Goal: Transaction & Acquisition: Purchase product/service

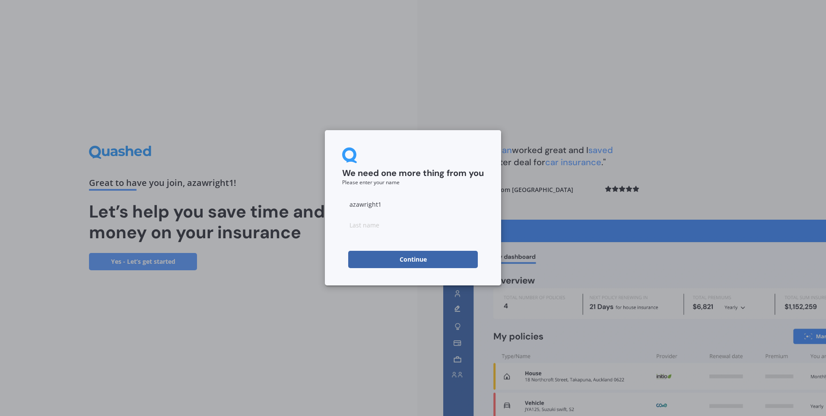
drag, startPoint x: 383, startPoint y: 205, endPoint x: 340, endPoint y: 210, distance: 43.9
click at [340, 210] on div "We need one more thing from you Please enter your name azawright1 Continue" at bounding box center [413, 207] width 176 height 155
type input "Z"
type input "[PERSON_NAME]"
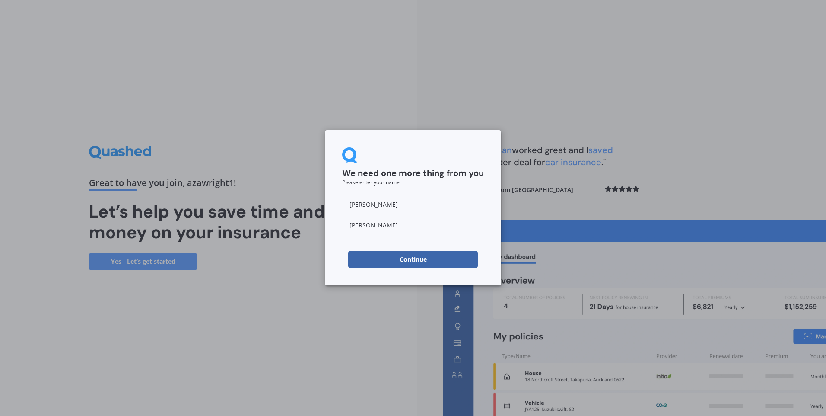
click at [386, 258] on button "Continue" at bounding box center [413, 259] width 130 height 17
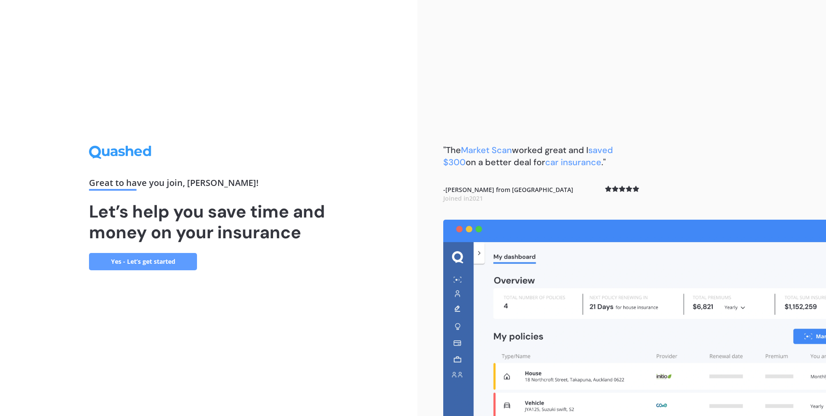
click at [172, 258] on link "Yes - Let’s get started" at bounding box center [143, 261] width 108 height 17
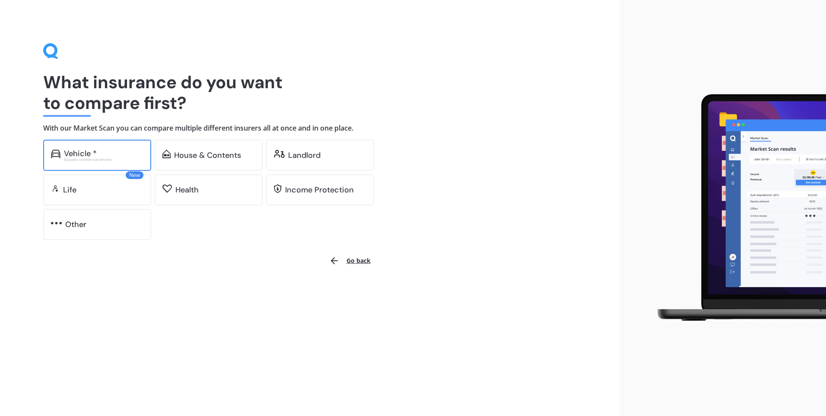
click at [125, 162] on div "Vehicle * Excludes commercial vehicles" at bounding box center [97, 155] width 108 height 31
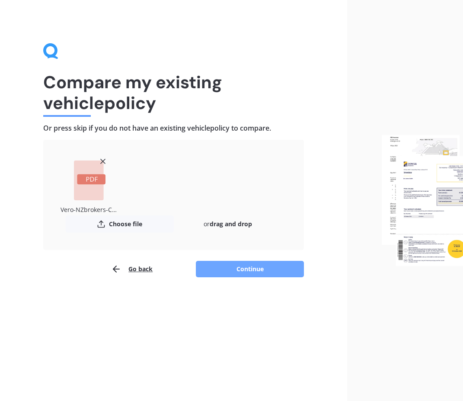
click at [205, 270] on button "Continue" at bounding box center [250, 269] width 108 height 16
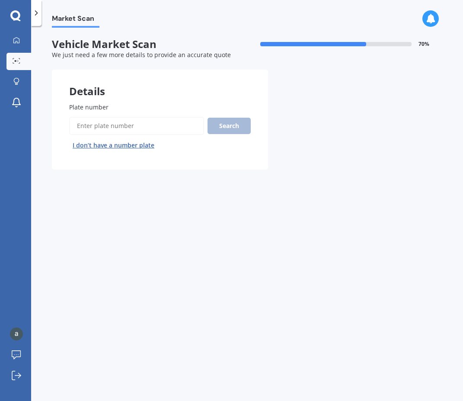
click at [114, 129] on input "Plate number" at bounding box center [136, 126] width 135 height 18
type input "kfa54"
click at [241, 128] on button "Search" at bounding box center [228, 126] width 43 height 16
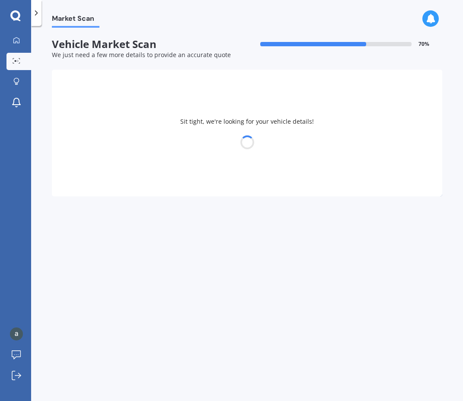
select select "TOYOTA"
select select "HILUX"
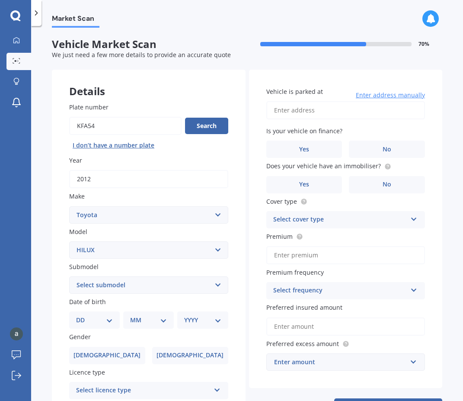
click at [299, 108] on input "Vehicle is parked at" at bounding box center [345, 110] width 159 height 18
type input "[STREET_ADDRESS][PERSON_NAME]"
select select "19"
select select "09"
select select "1982"
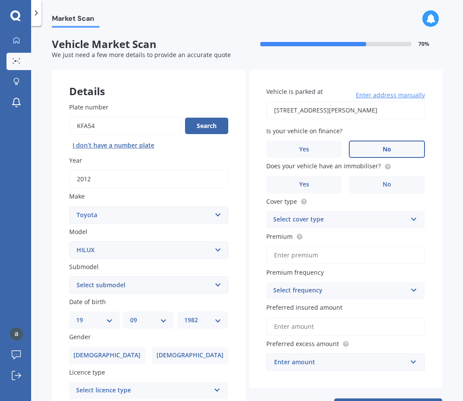
click at [367, 148] on label "No" at bounding box center [387, 148] width 76 height 17
click at [0, 0] on input "No" at bounding box center [0, 0] width 0 height 0
click at [296, 180] on label "Yes" at bounding box center [304, 184] width 76 height 17
click at [0, 0] on input "Yes" at bounding box center [0, 0] width 0 height 0
click at [361, 220] on div "Select cover type" at bounding box center [340, 219] width 134 height 10
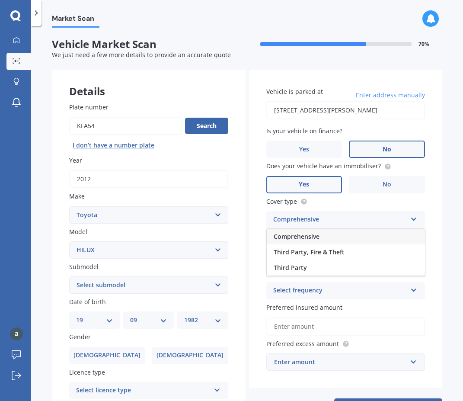
click at [356, 236] on div "Comprehensive" at bounding box center [346, 237] width 158 height 16
click at [344, 256] on input "Premium" at bounding box center [345, 255] width 159 height 18
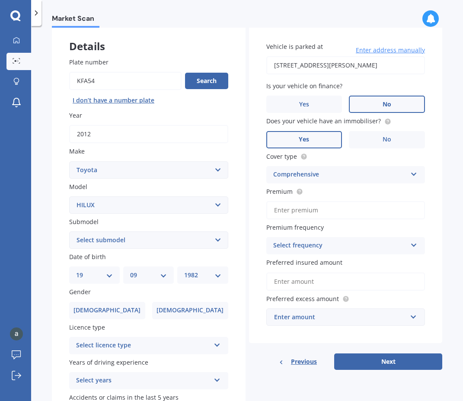
scroll to position [108, 0]
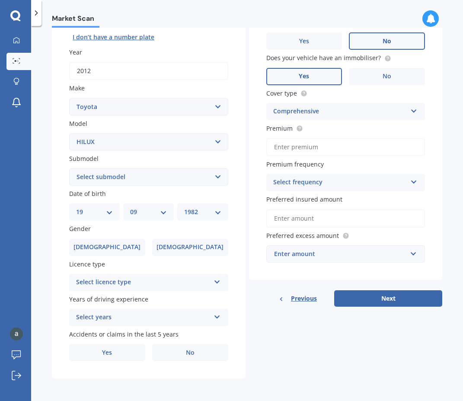
click at [216, 280] on icon at bounding box center [216, 280] width 7 height 6
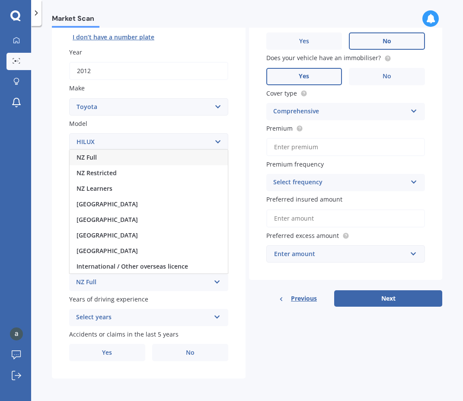
click at [169, 162] on div "NZ Full" at bounding box center [149, 157] width 158 height 16
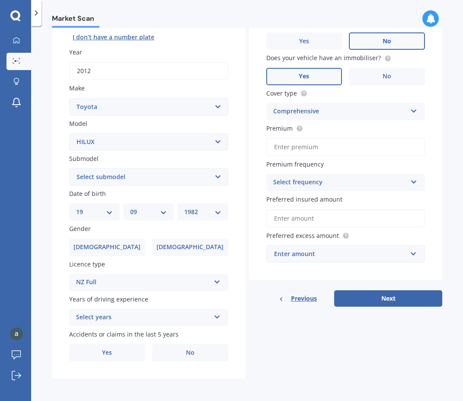
click at [219, 317] on div "Select years 5 or more years 4 years 3 years 2 years 1 year" at bounding box center [148, 316] width 159 height 17
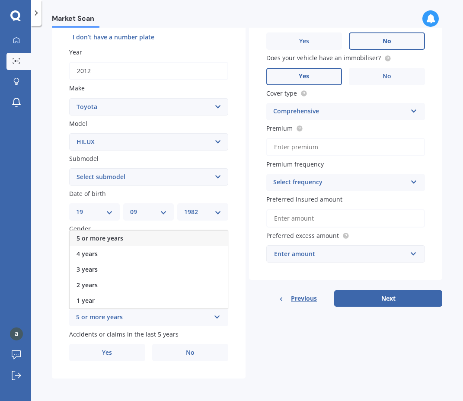
click at [172, 238] on div "5 or more years" at bounding box center [149, 238] width 158 height 16
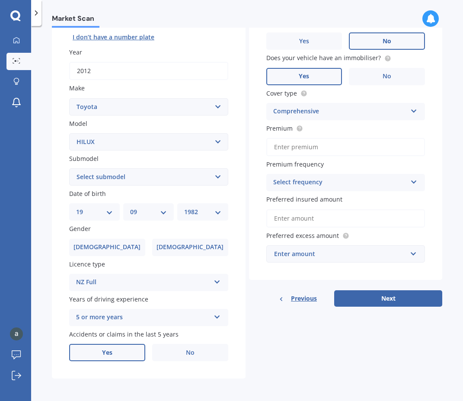
click at [136, 351] on label "Yes" at bounding box center [107, 351] width 76 height 17
click at [0, 0] on input "Yes" at bounding box center [0, 0] width 0 height 0
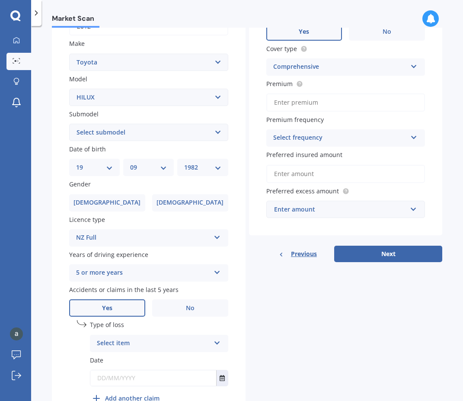
scroll to position [202, 0]
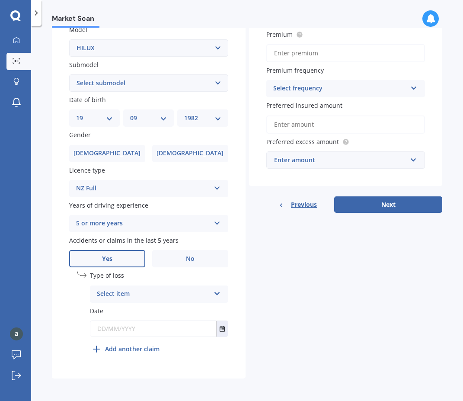
click at [218, 292] on icon at bounding box center [216, 292] width 7 height 6
click at [190, 315] on div "At fault accident" at bounding box center [158, 311] width 137 height 16
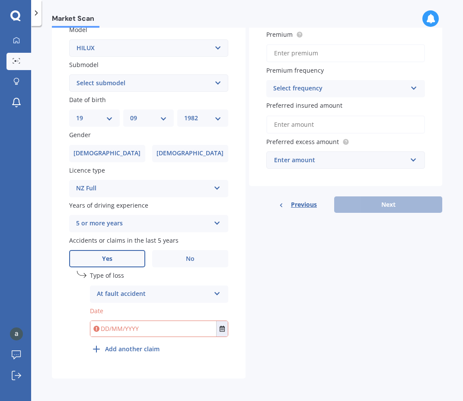
click at [184, 334] on input "text" at bounding box center [153, 329] width 126 height 16
click at [224, 328] on button "Select date" at bounding box center [222, 329] width 12 height 16
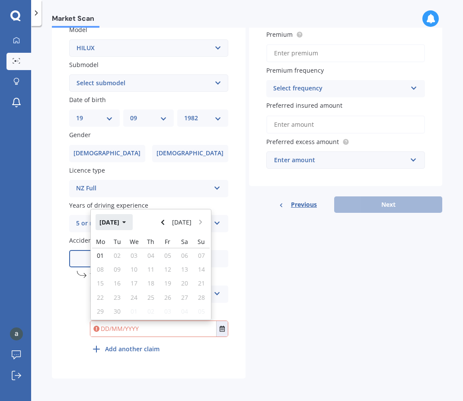
click at [126, 223] on icon "button" at bounding box center [124, 222] width 4 height 6
click at [121, 225] on button "2025" at bounding box center [110, 222] width 31 height 16
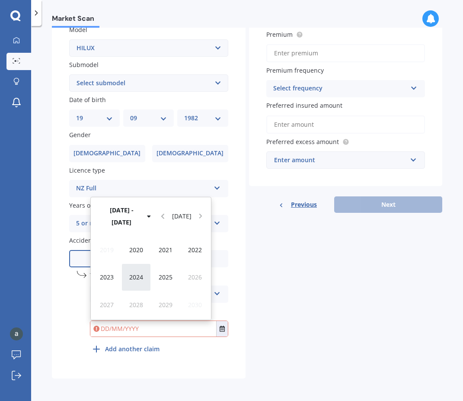
click at [131, 276] on span "2024" at bounding box center [136, 277] width 14 height 8
click at [131, 276] on span "Jun" at bounding box center [136, 277] width 10 height 8
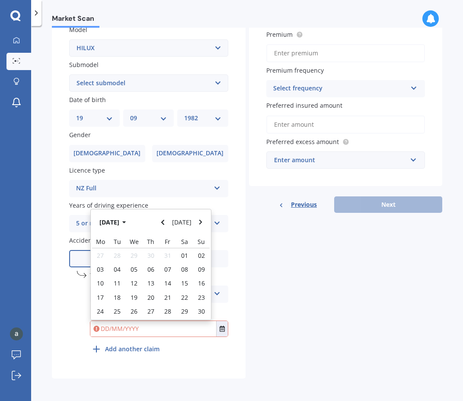
click at [131, 276] on div "12" at bounding box center [134, 283] width 17 height 14
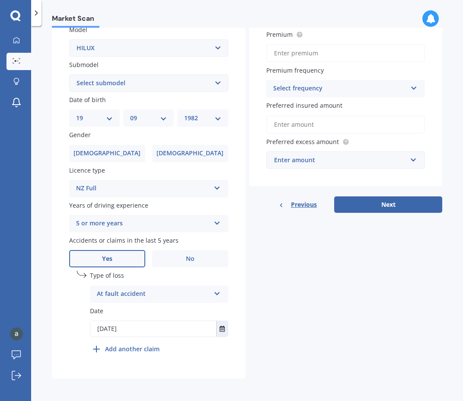
type input "[DATE]"
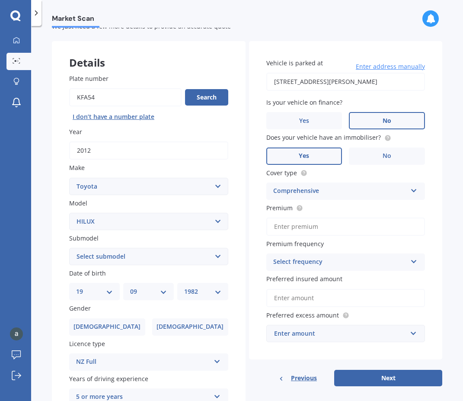
scroll to position [43, 0]
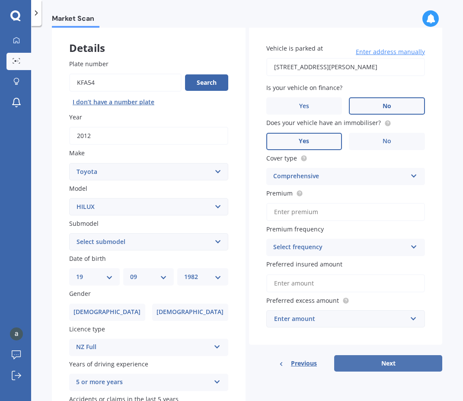
click at [374, 359] on button "Next" at bounding box center [388, 363] width 108 height 16
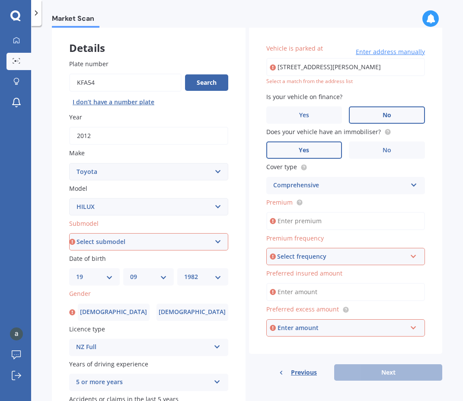
click at [212, 241] on select "Select submodel (All other) Diesel Diesel 4WD Petrol 4WD SR TD DC 2.8D/6AT/UT S…" at bounding box center [148, 241] width 159 height 17
select select "(ALL OTHER)"
click at [69, 233] on select "Select submodel (All other) Diesel Diesel 4WD Petrol 4WD SR TD DC 2.8D/6AT/UT S…" at bounding box center [148, 241] width 159 height 17
click at [215, 241] on select "Select submodel (All other) Diesel Diesel 4WD Petrol 4WD SR TD DC 2.8D/6AT/UT S…" at bounding box center [148, 241] width 159 height 17
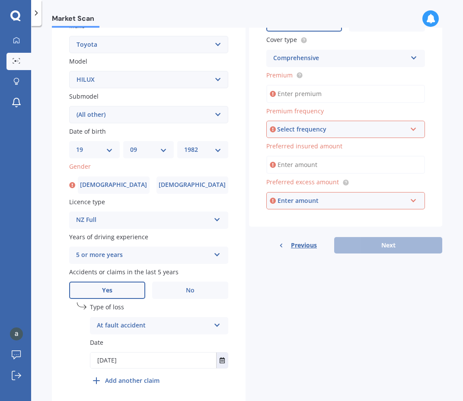
scroll to position [173, 0]
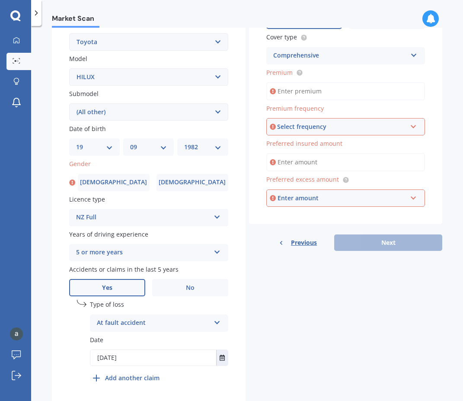
click at [217, 115] on select "Select submodel (All other) Diesel Diesel 4WD Petrol 4WD SR TD DC 2.8D/6AT/UT S…" at bounding box center [148, 111] width 159 height 17
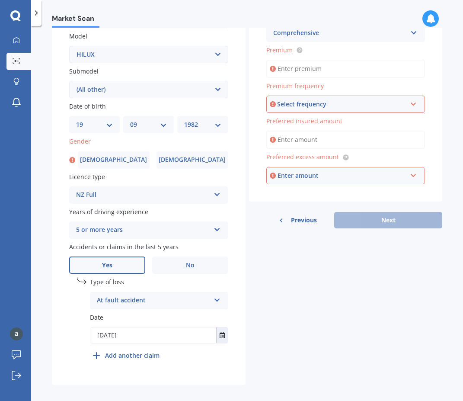
scroll to position [202, 0]
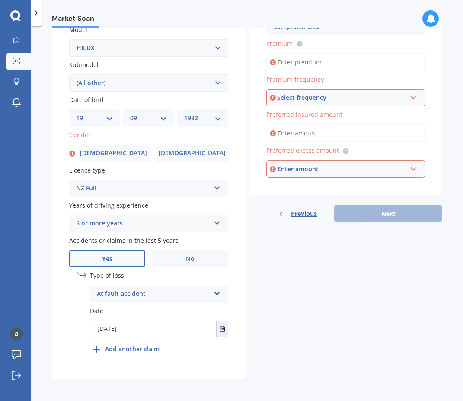
click at [216, 85] on select "Select submodel (All other) Diesel Diesel 4WD Petrol 4WD SR TD DC 2.8D/6AT/UT S…" at bounding box center [148, 82] width 159 height 17
click at [216, 328] on button "Select date" at bounding box center [222, 329] width 12 height 16
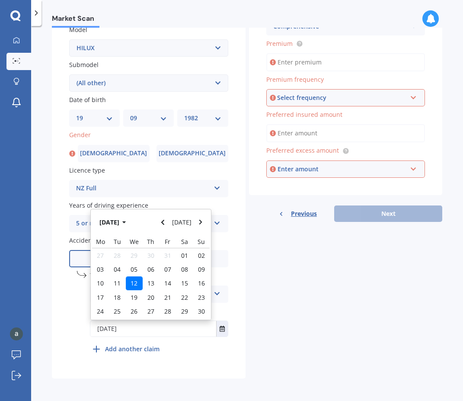
click at [289, 310] on div "Details Plate number Search I don’t have a number plate Year [DATE] Make Select…" at bounding box center [247, 123] width 390 height 510
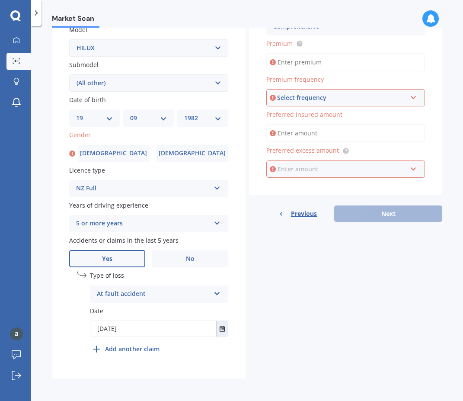
click at [409, 168] on input "text" at bounding box center [342, 169] width 151 height 16
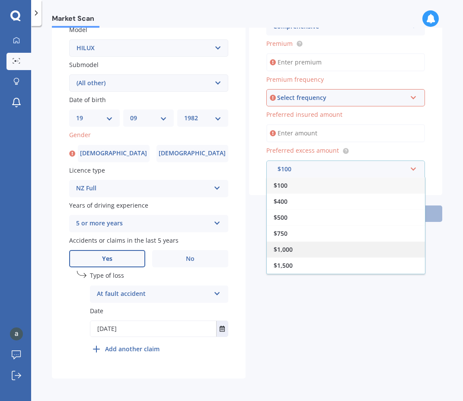
click at [397, 248] on div "$1,000" at bounding box center [346, 249] width 158 height 16
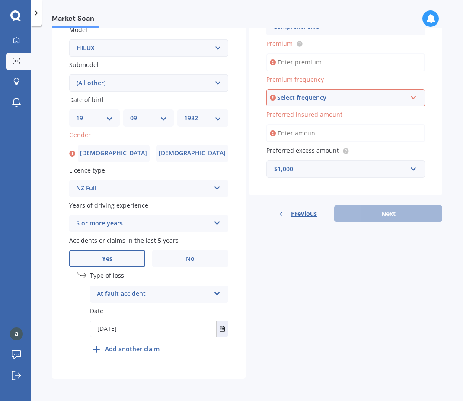
click at [371, 135] on input "Preferred insured amount" at bounding box center [345, 133] width 159 height 18
click at [390, 94] on div "Select frequency" at bounding box center [342, 98] width 130 height 10
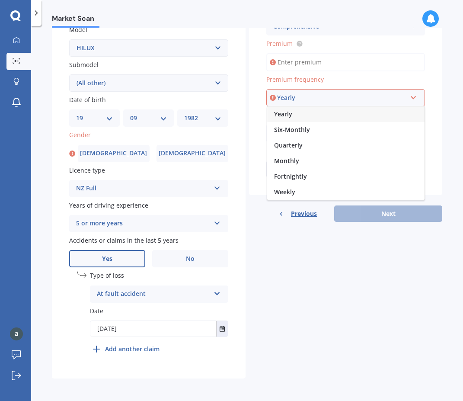
click at [313, 112] on div "Yearly" at bounding box center [345, 114] width 157 height 16
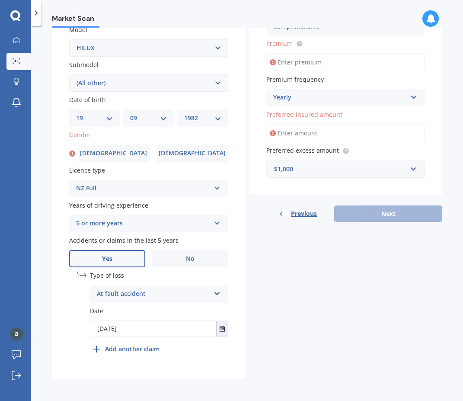
click at [326, 62] on input "Premium" at bounding box center [345, 62] width 159 height 18
click at [382, 93] on div "Yearly" at bounding box center [340, 97] width 134 height 10
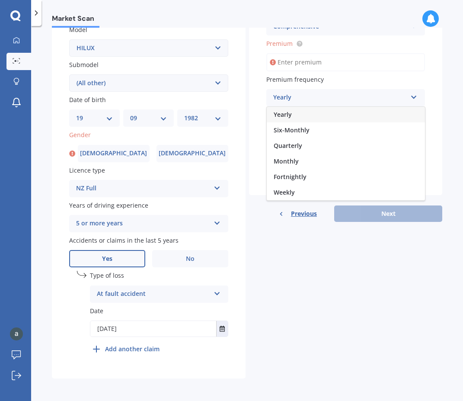
click at [318, 64] on input "Premium" at bounding box center [345, 62] width 159 height 18
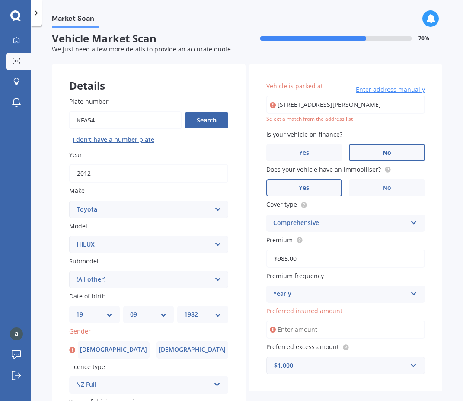
scroll to position [0, 0]
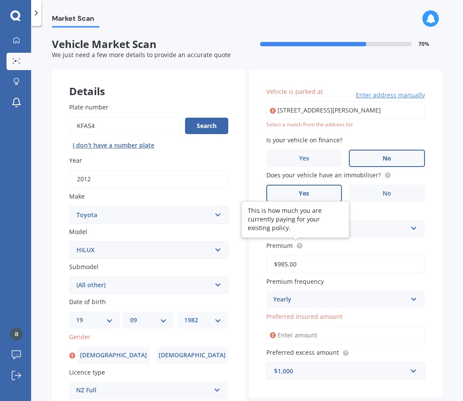
type input "$985.00"
click at [296, 247] on circle at bounding box center [299, 245] width 6 height 6
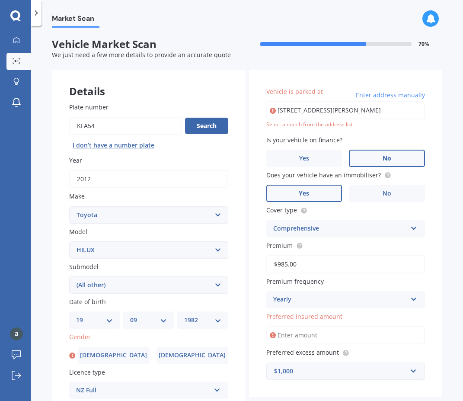
click at [360, 340] on input "Preferred insured amount" at bounding box center [345, 335] width 159 height 18
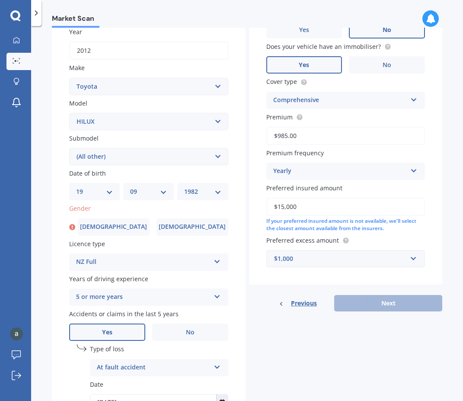
scroll to position [173, 0]
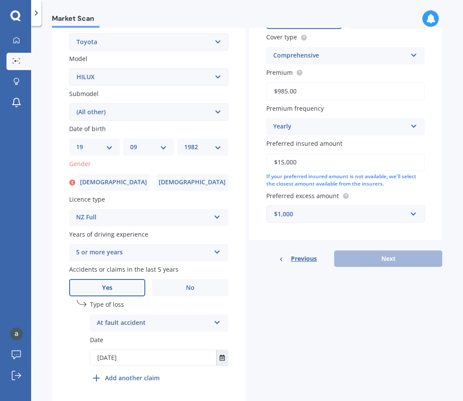
type input "$15,000"
click at [395, 263] on div "Previous Next" at bounding box center [346, 258] width 194 height 16
click at [395, 261] on div "Previous Next" at bounding box center [346, 258] width 194 height 16
click at [101, 179] on label "[DEMOGRAPHIC_DATA]" at bounding box center [114, 182] width 72 height 17
click at [0, 0] on input "[DEMOGRAPHIC_DATA]" at bounding box center [0, 0] width 0 height 0
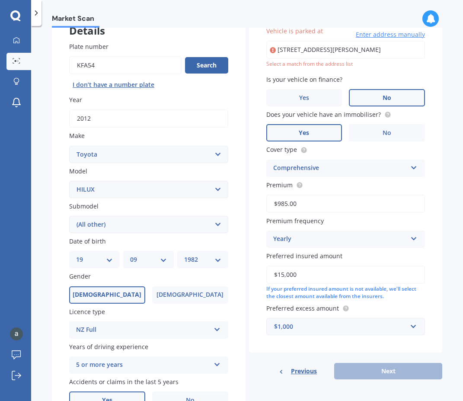
scroll to position [59, 0]
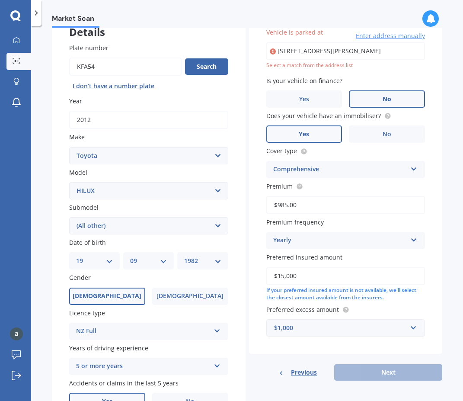
type input "[STREET_ADDRESS][PERSON_NAME]"
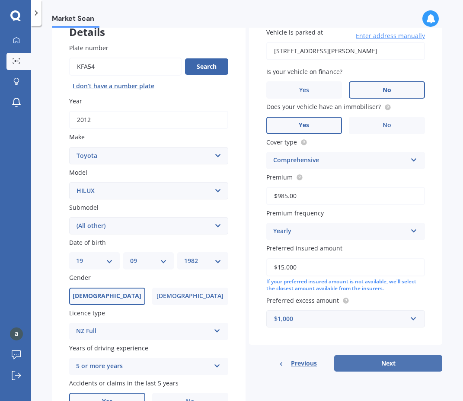
click at [391, 362] on button "Next" at bounding box center [388, 363] width 108 height 16
select select "19"
select select "09"
select select "1982"
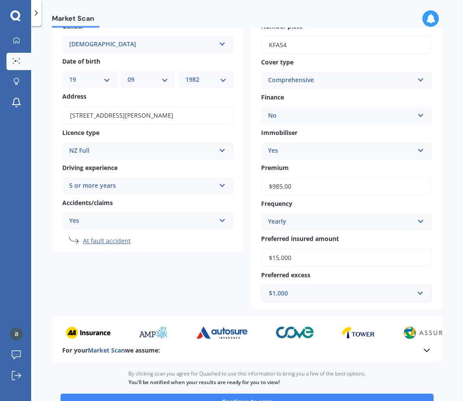
scroll to position [117, 0]
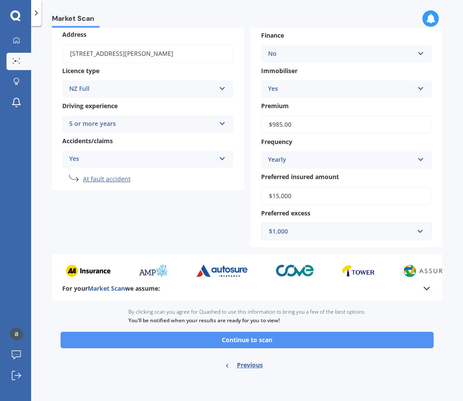
click at [303, 340] on button "Continue to scan" at bounding box center [246, 339] width 373 height 16
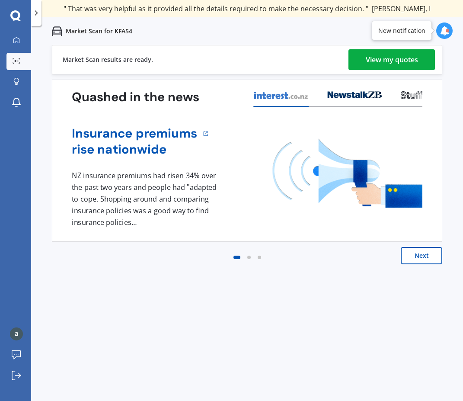
click at [417, 60] on div "View my quotes" at bounding box center [392, 59] width 52 height 21
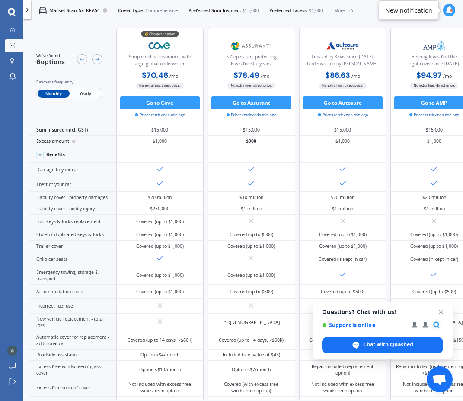
click at [82, 96] on span "Yearly" at bounding box center [86, 93] width 32 height 9
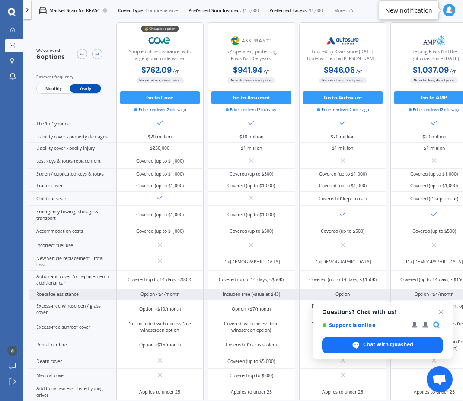
scroll to position [41, 0]
